Goal: Register for event/course

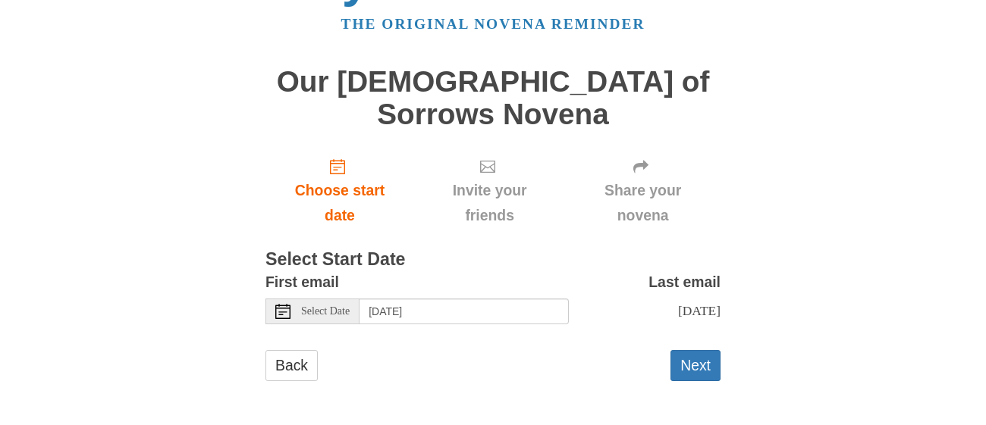
scroll to position [193, 0]
click at [415, 299] on input "[DATE]" at bounding box center [463, 312] width 209 height 26
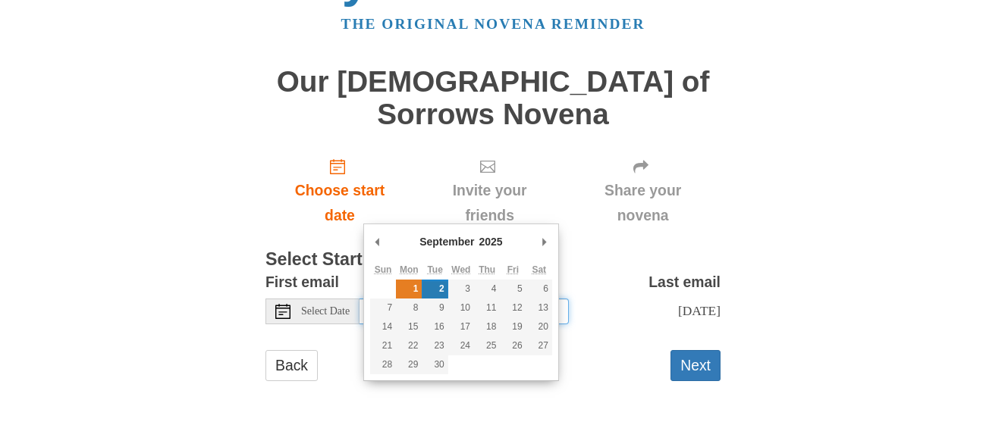
type input "[DATE]"
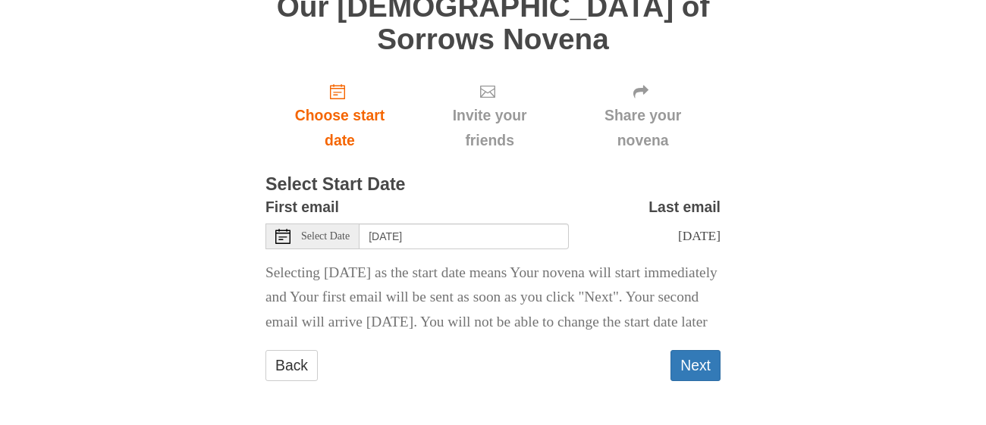
scroll to position [349, 0]
click at [690, 351] on button "Next" at bounding box center [695, 365] width 50 height 31
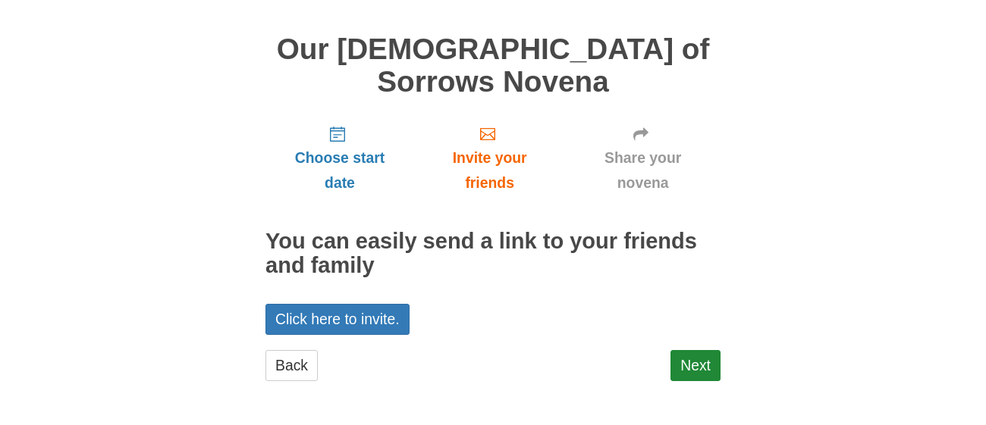
scroll to position [212, 0]
click at [690, 353] on link "Next" at bounding box center [695, 365] width 50 height 31
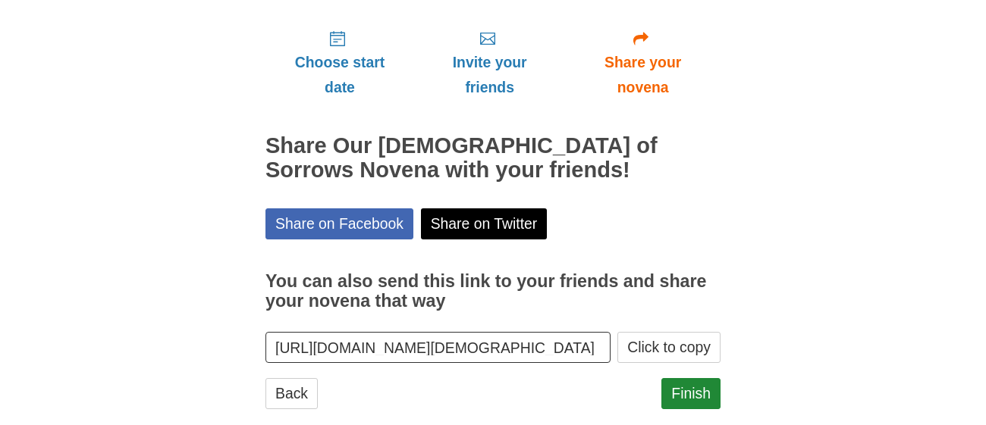
scroll to position [363, 0]
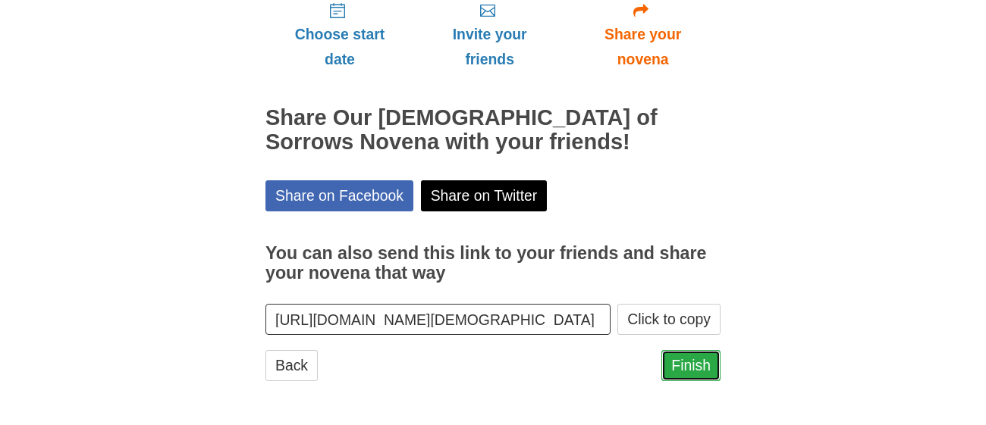
click at [683, 355] on link "Finish" at bounding box center [690, 365] width 59 height 31
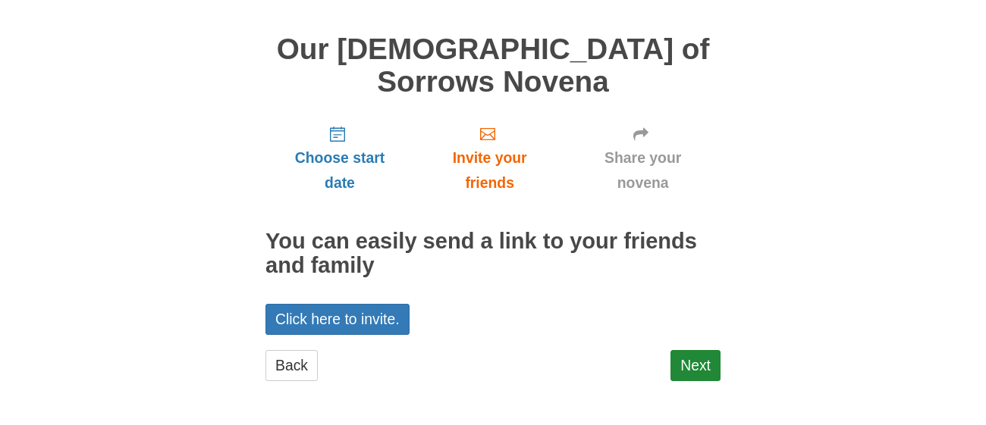
scroll to position [212, 0]
click at [410, 304] on link "Click here to invite." at bounding box center [337, 319] width 144 height 31
click at [689, 358] on link "Next" at bounding box center [695, 365] width 50 height 31
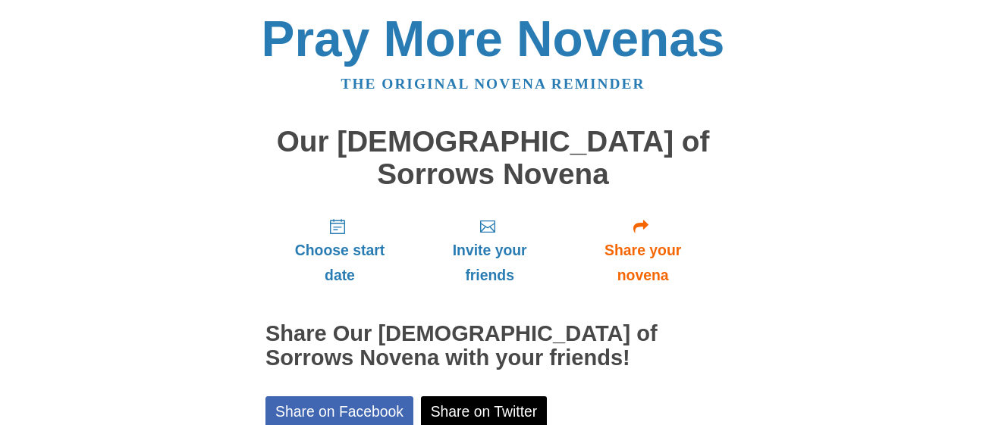
scroll to position [363, 0]
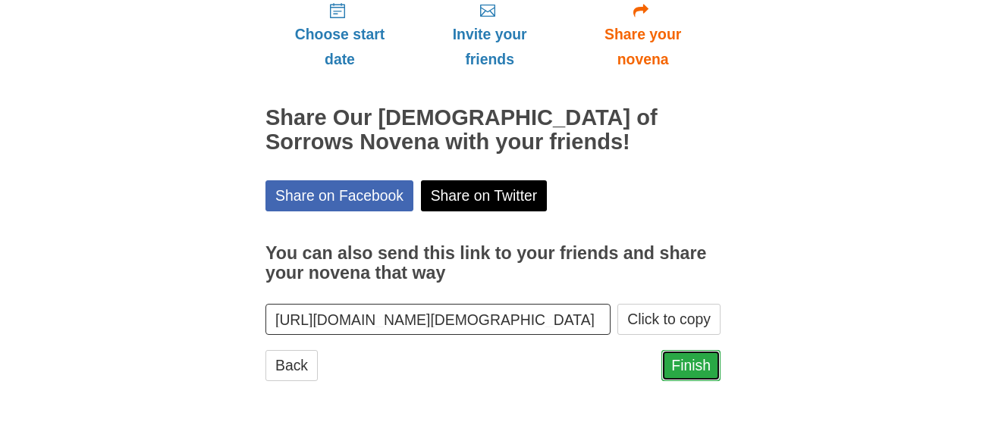
click at [695, 353] on link "Finish" at bounding box center [690, 365] width 59 height 31
